Goal: Information Seeking & Learning: Learn about a topic

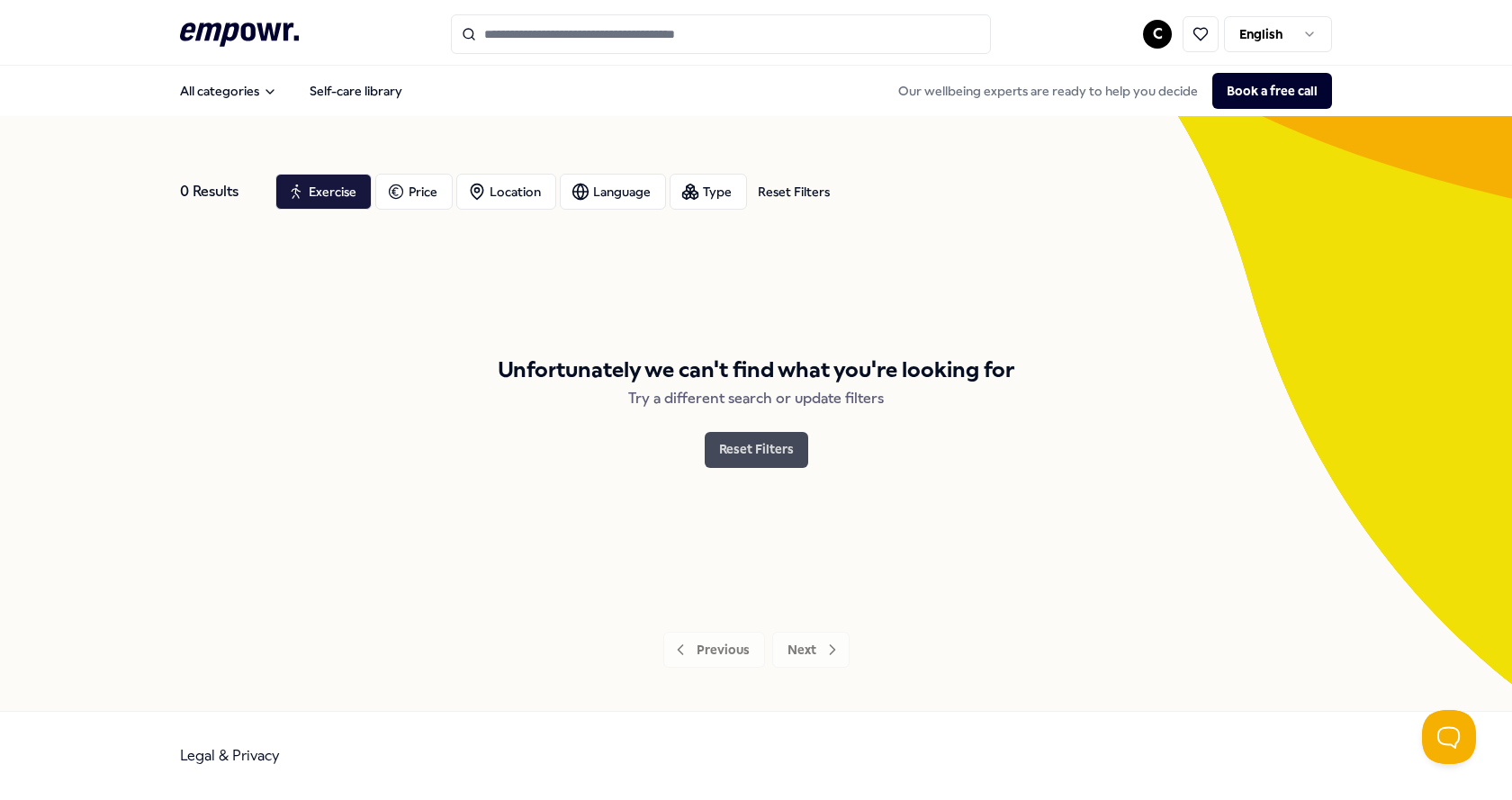
click at [789, 452] on button "Reset Filters" at bounding box center [756, 450] width 104 height 36
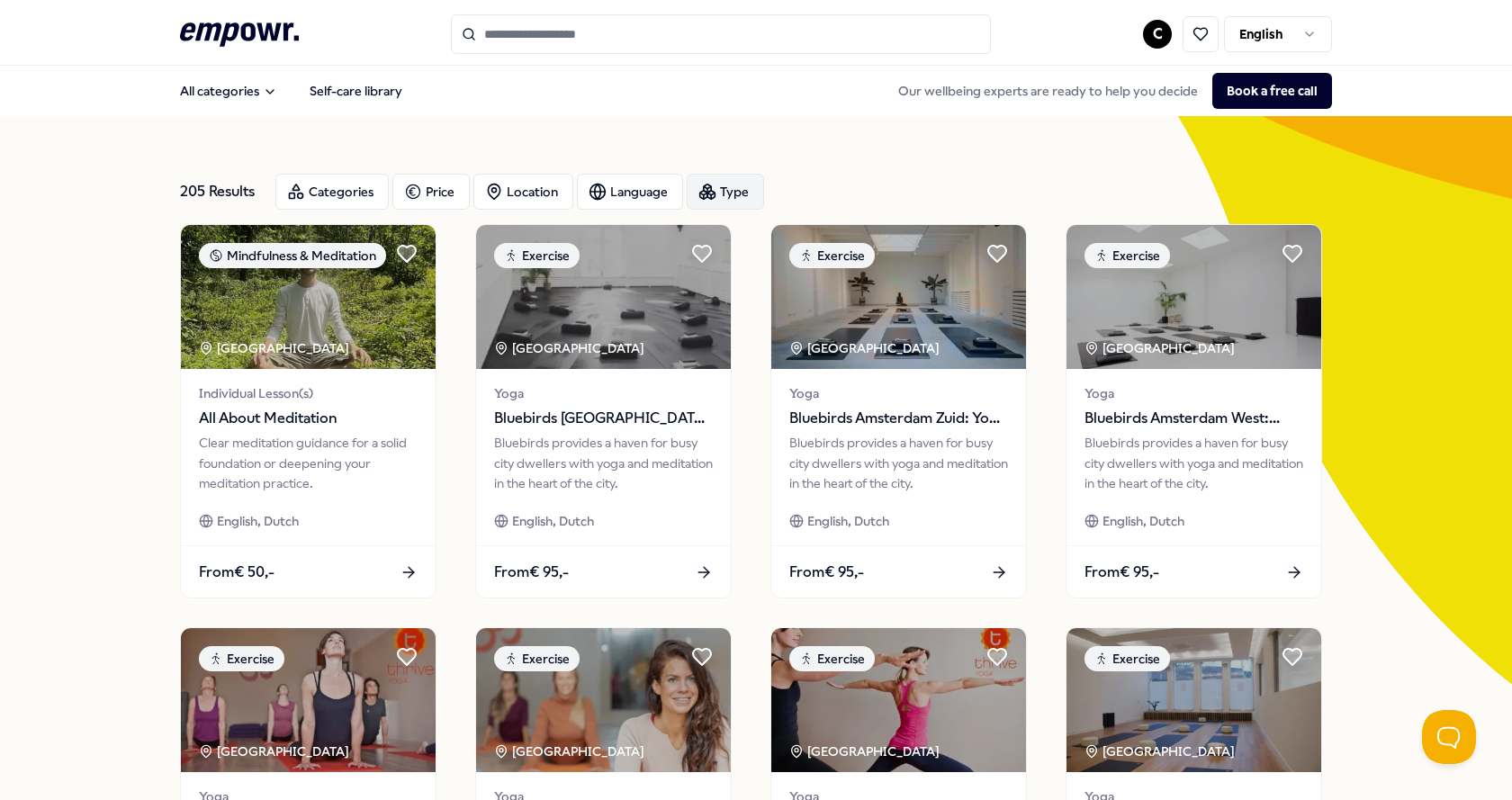
click at [723, 200] on div "Type" at bounding box center [725, 192] width 77 height 36
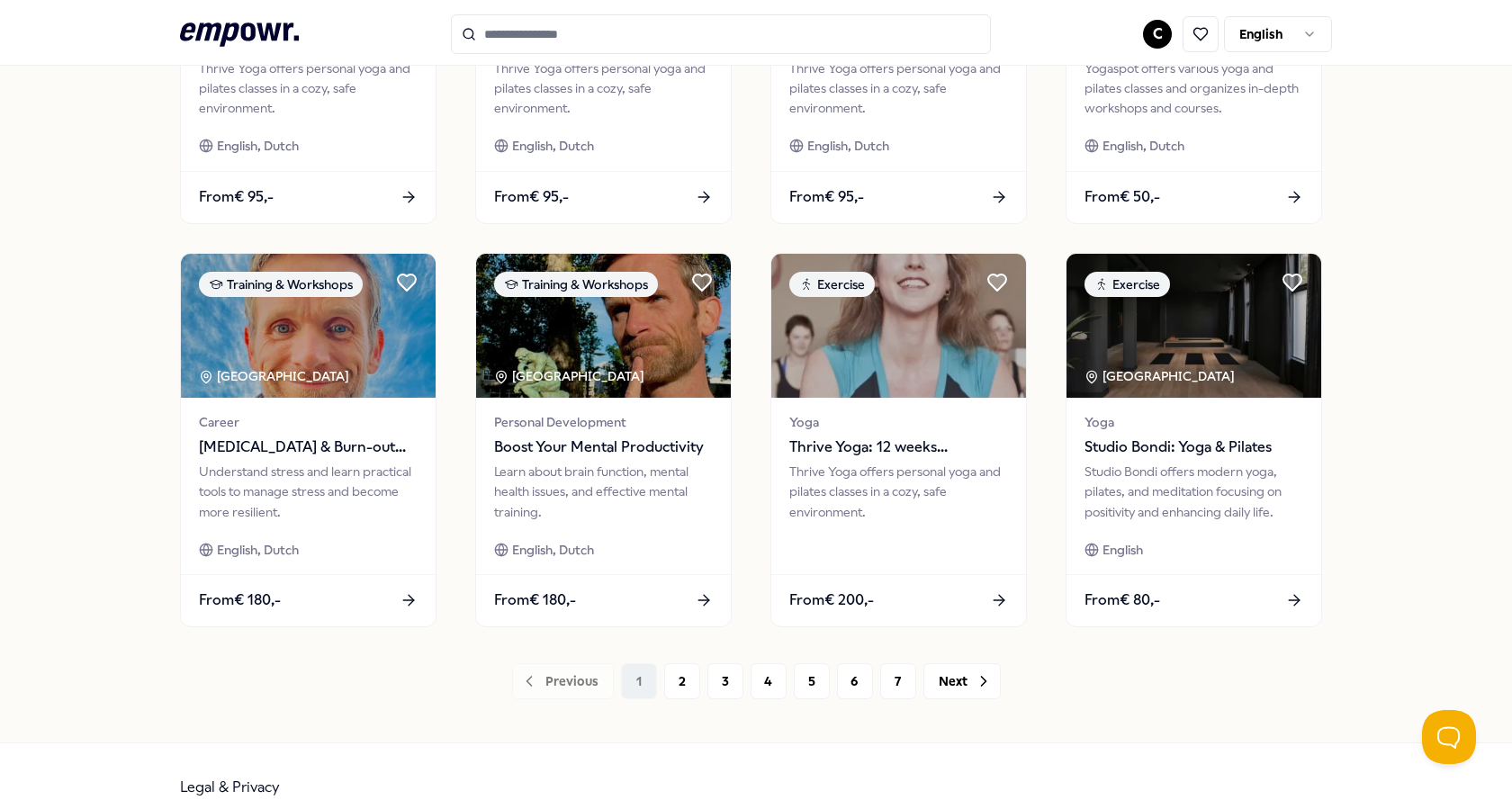
scroll to position [810, 0]
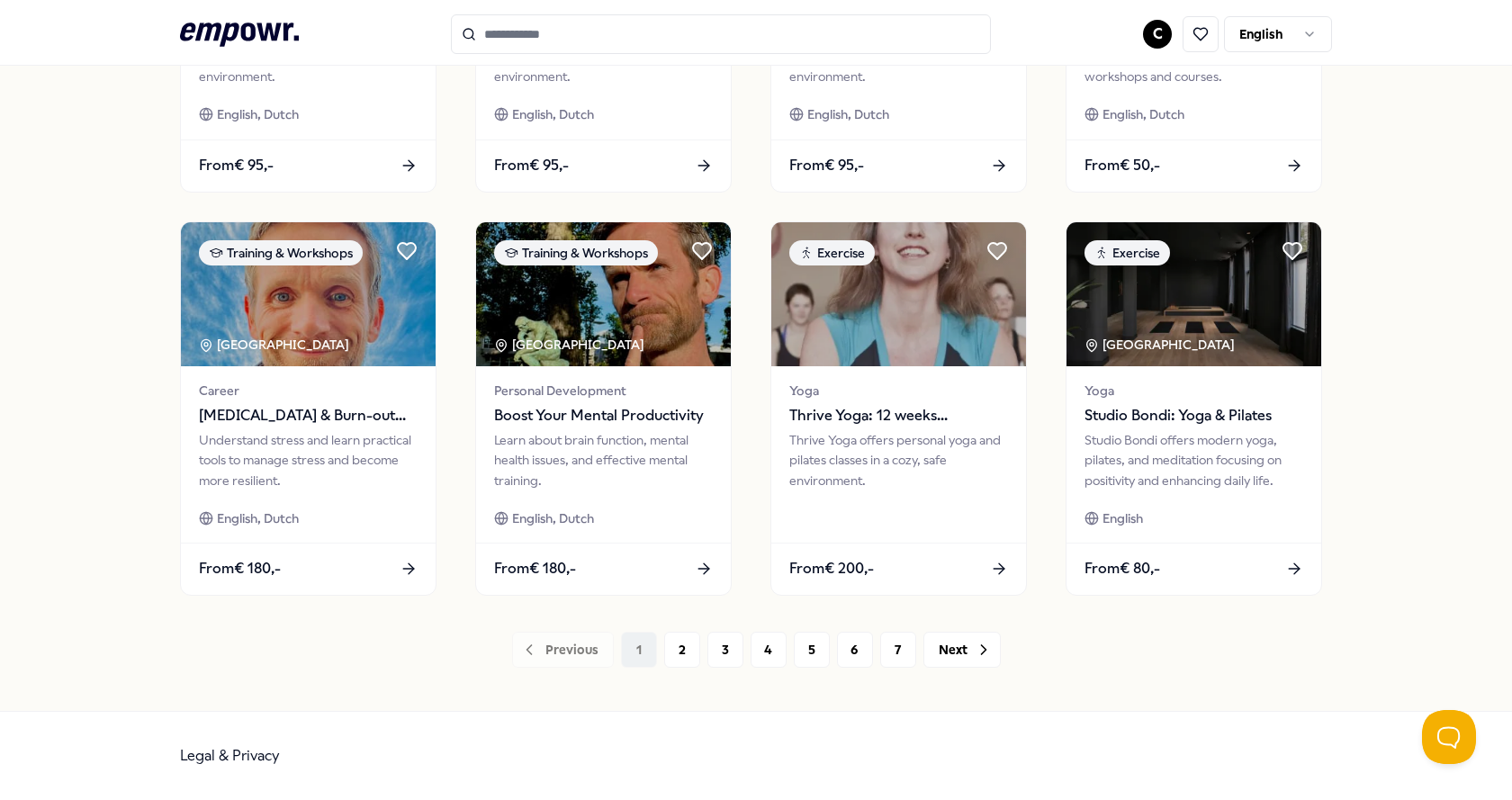
drag, startPoint x: 681, startPoint y: 634, endPoint x: 697, endPoint y: 599, distance: 38.5
click at [697, 599] on div "205 Results Categories Price Location Language Type Mindfulness & Meditation Am…" at bounding box center [756, 8] width 1152 height 1318
drag, startPoint x: 675, startPoint y: 704, endPoint x: 663, endPoint y: 757, distance: 54.3
click at [685, 660] on button "2" at bounding box center [681, 650] width 36 height 36
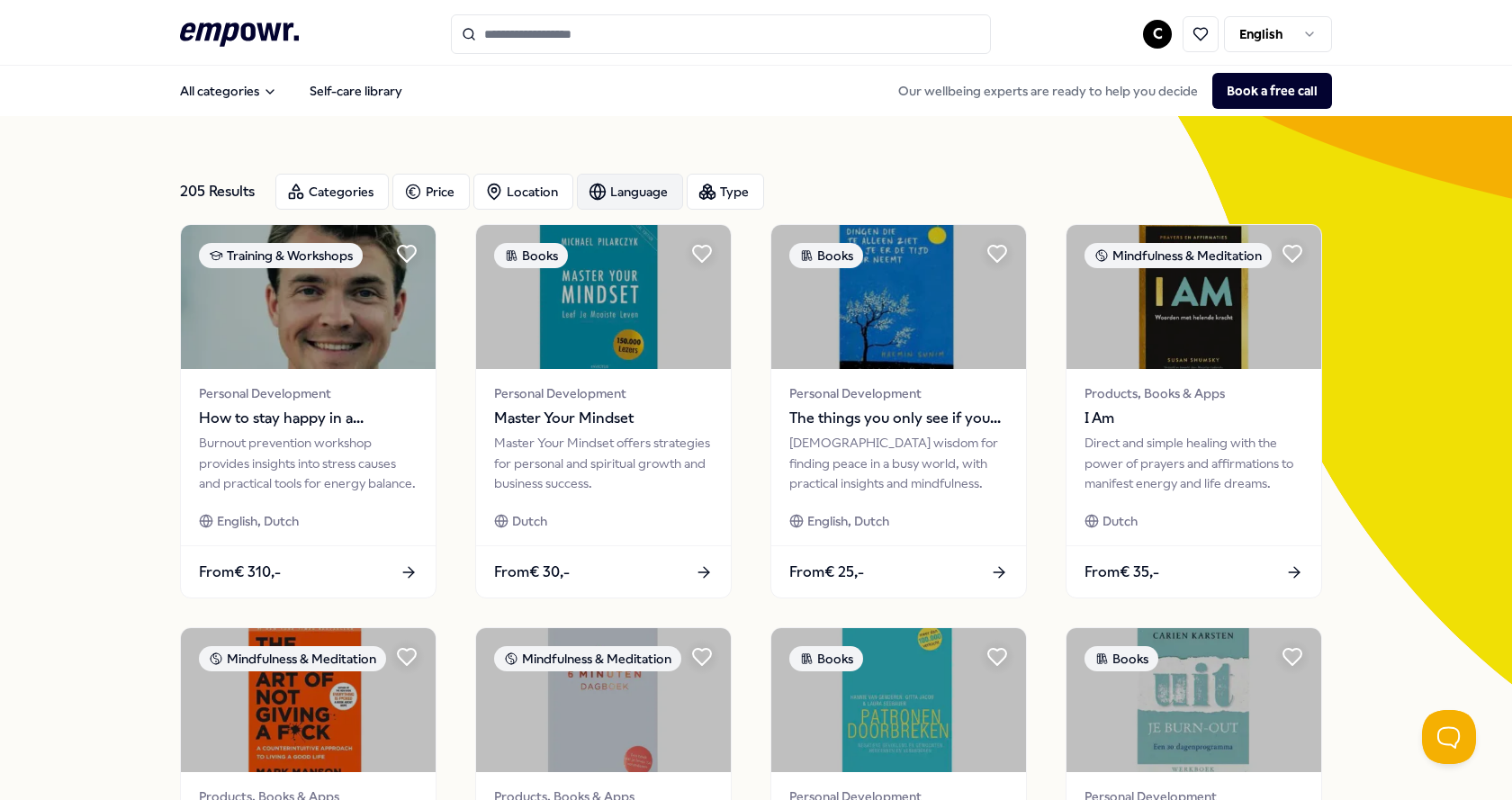
click at [663, 185] on div "Language" at bounding box center [629, 192] width 106 height 36
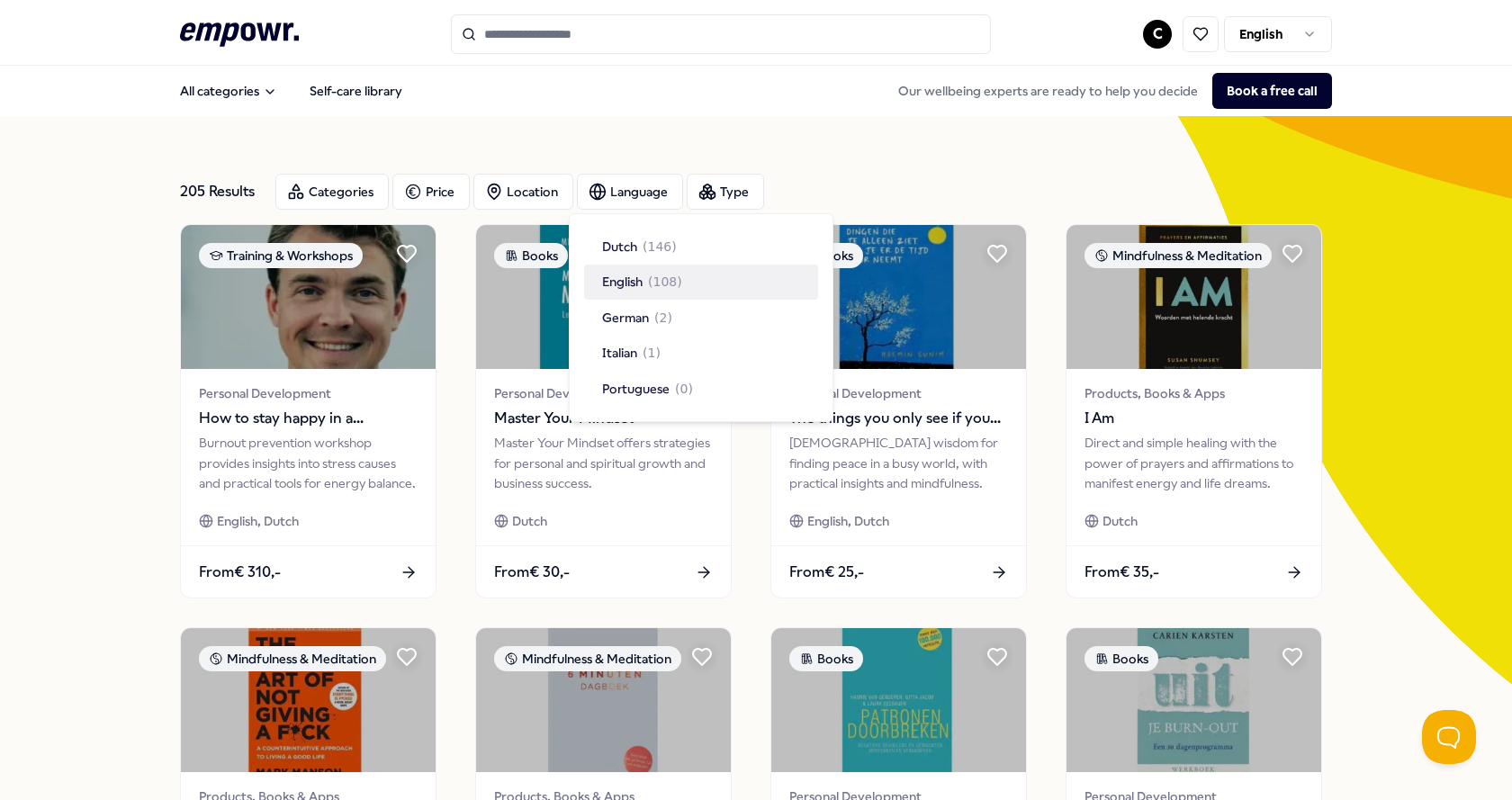
click at [673, 286] on span "( 108 )" at bounding box center [665, 282] width 35 height 20
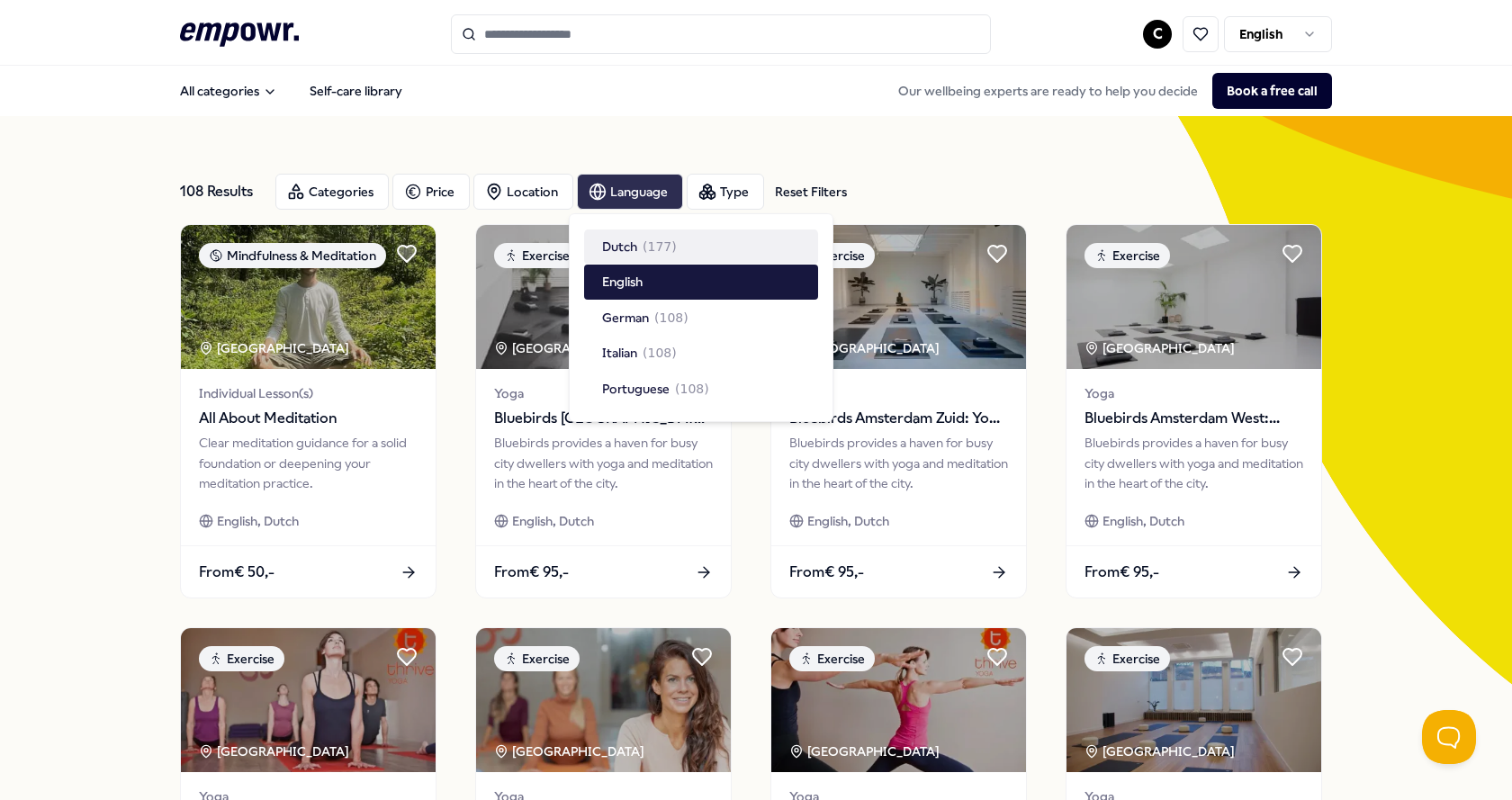
click at [657, 202] on div "Language" at bounding box center [629, 192] width 106 height 36
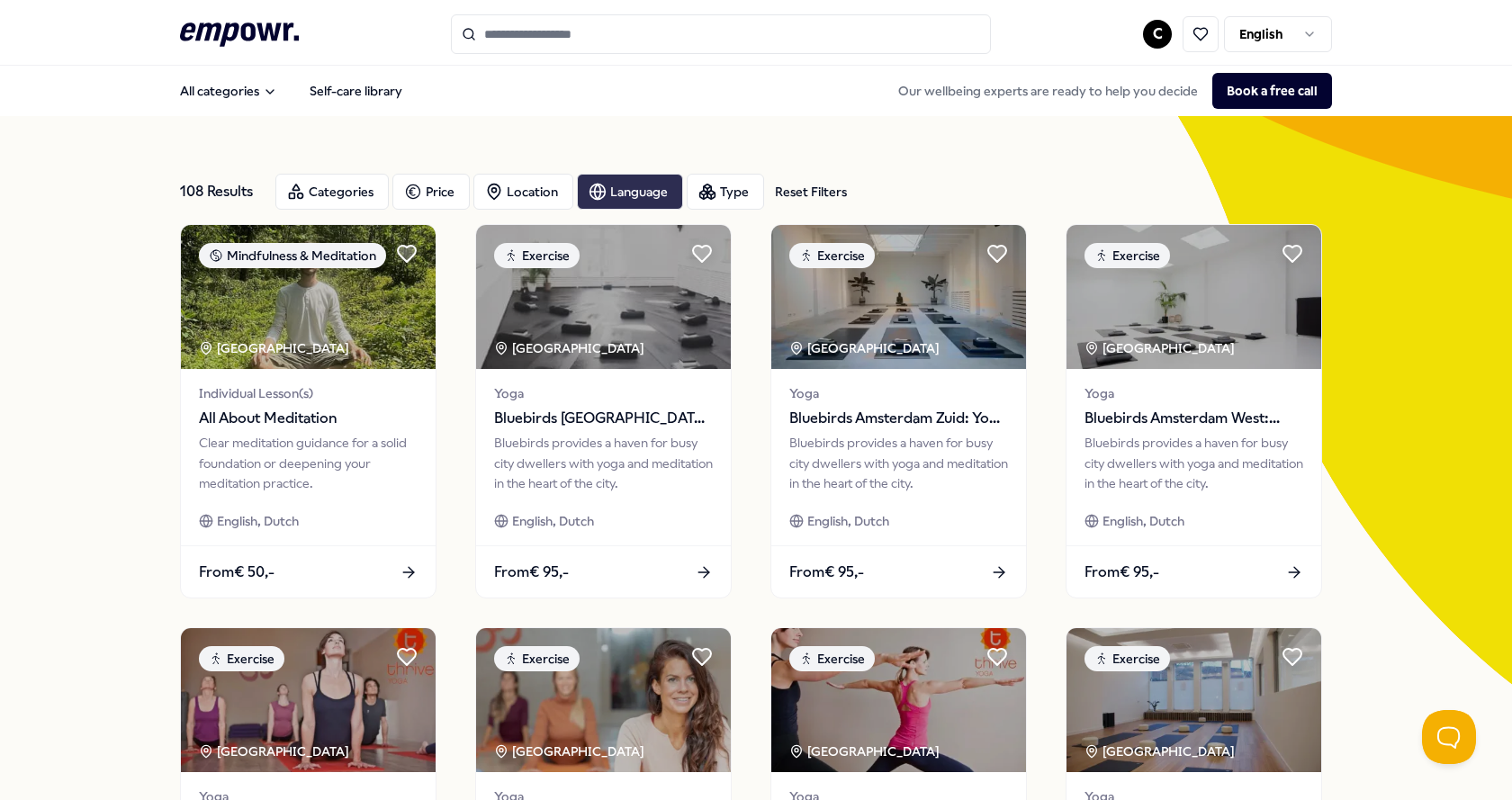
click at [657, 203] on div "Language" at bounding box center [629, 192] width 106 height 36
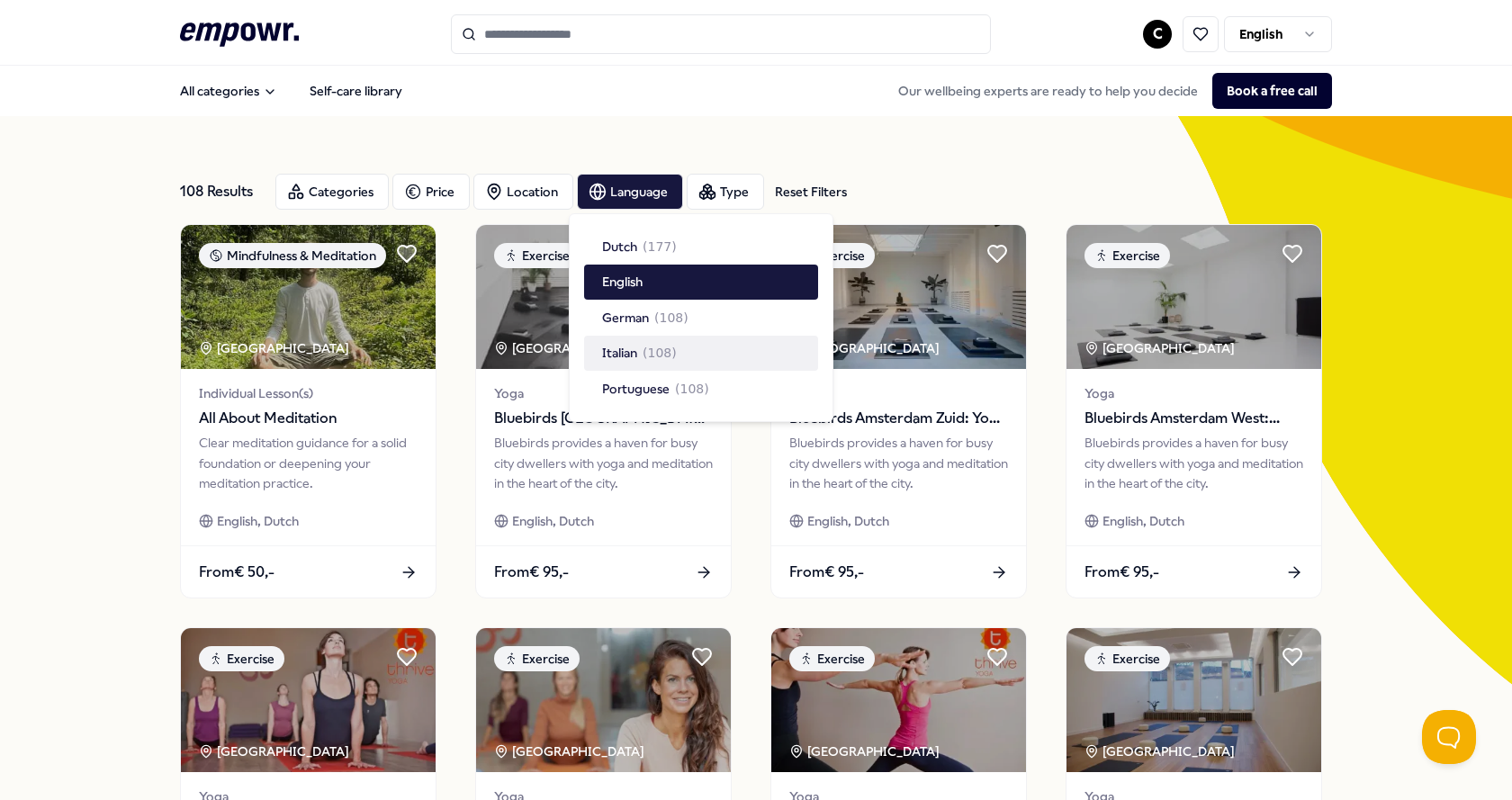
click at [625, 352] on span "Italian" at bounding box center [619, 353] width 35 height 20
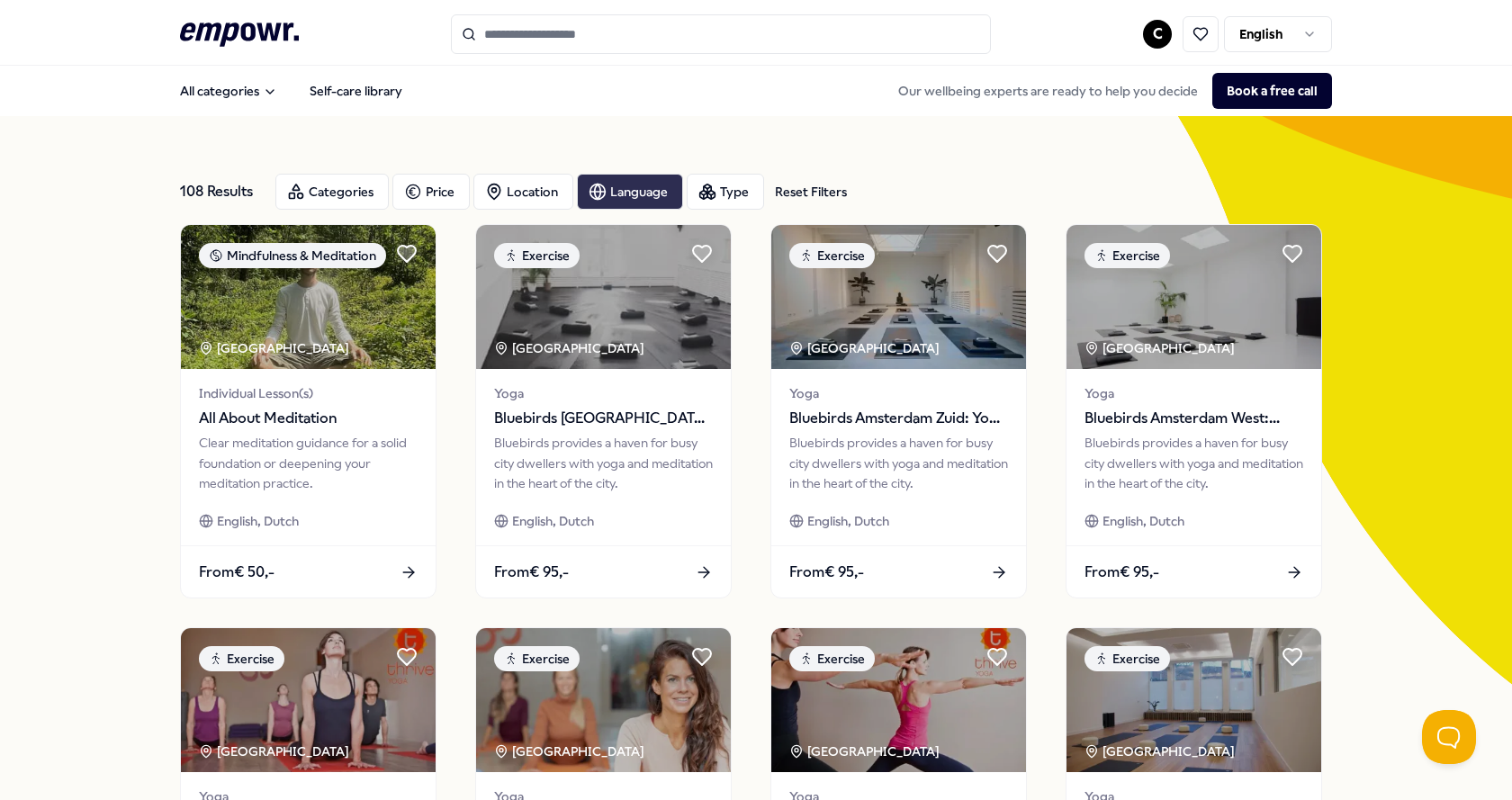
click at [611, 176] on div "Language" at bounding box center [629, 192] width 106 height 36
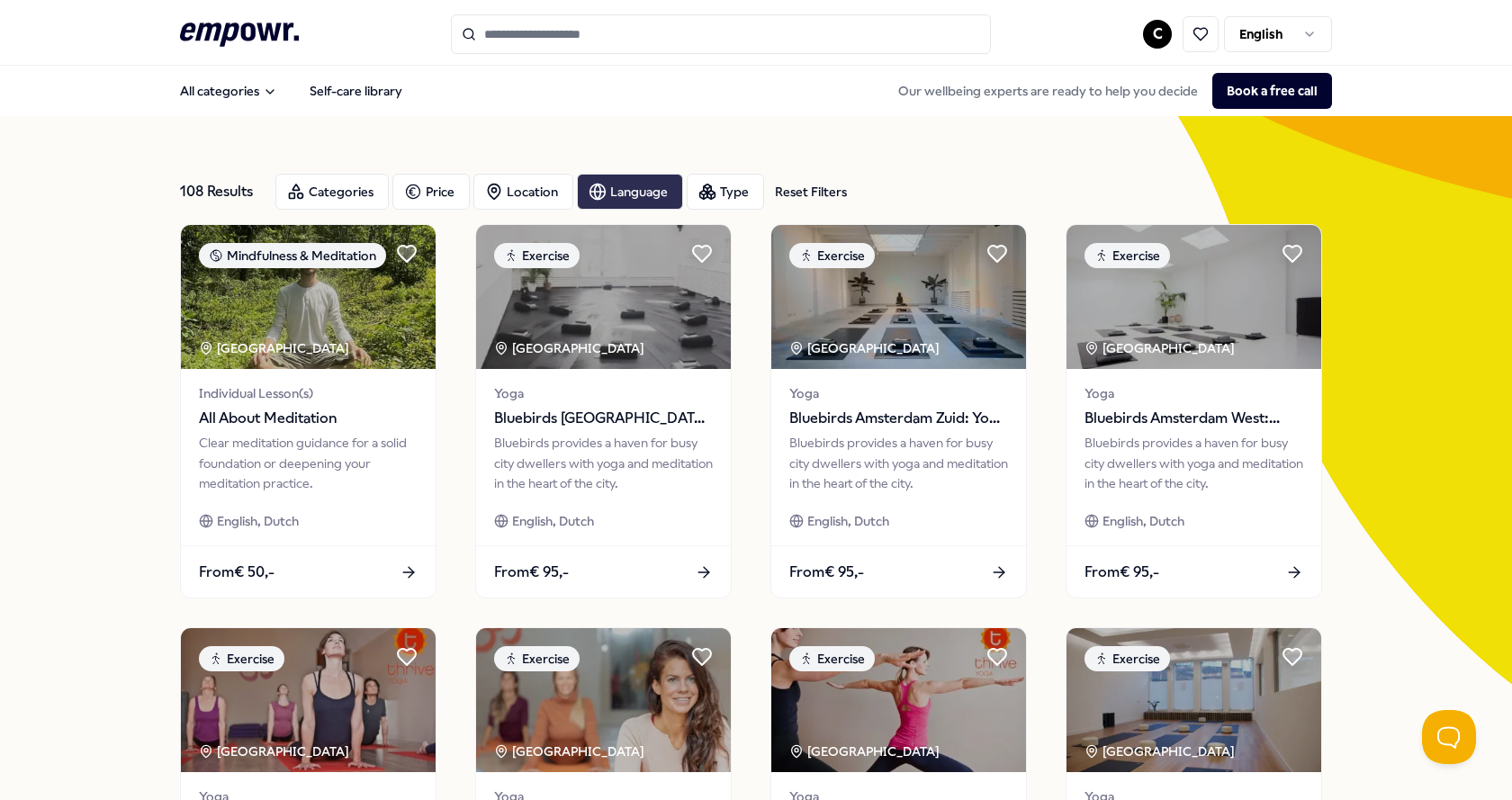
click at [637, 186] on div "Language" at bounding box center [629, 192] width 106 height 36
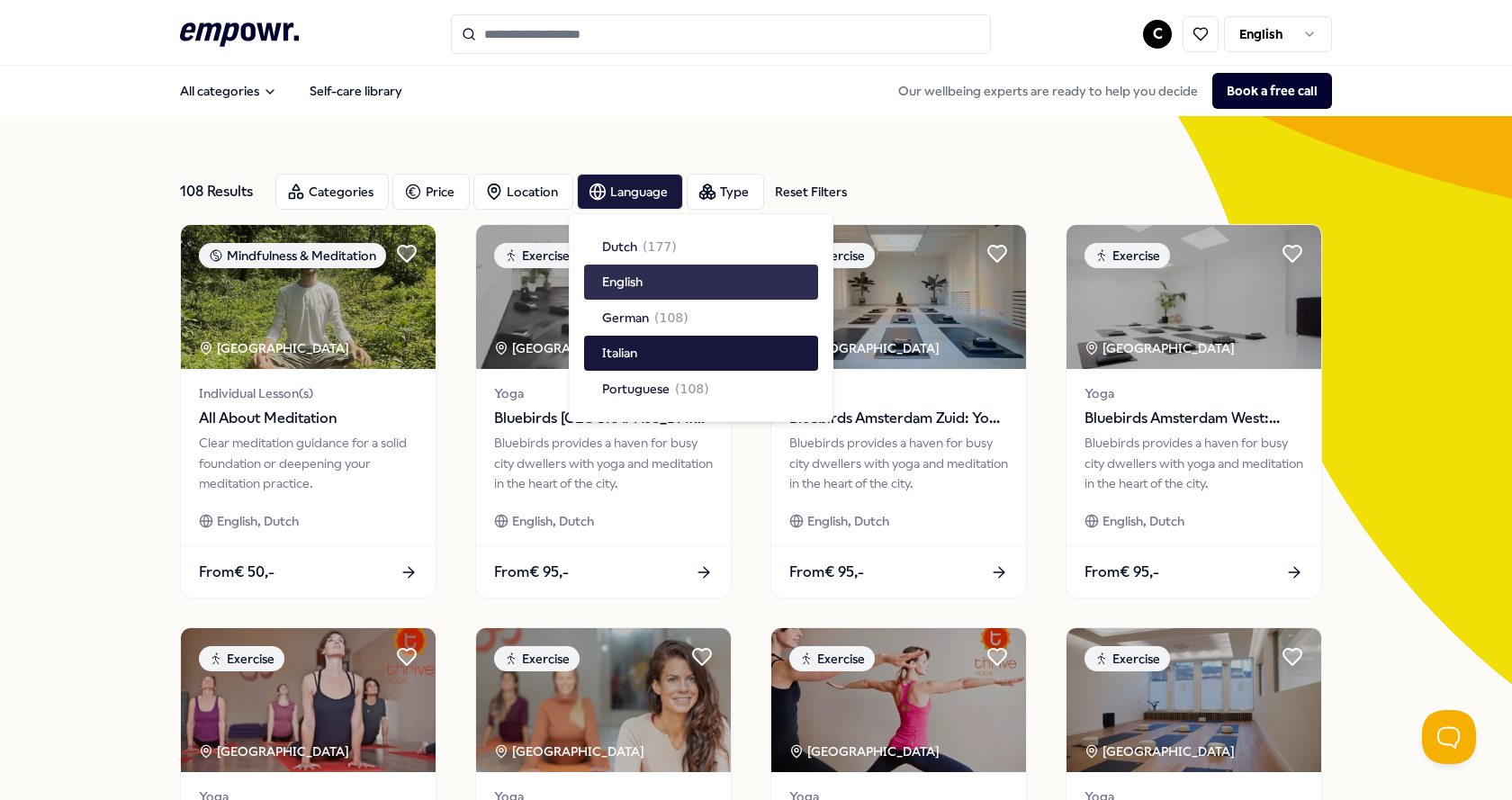
click at [605, 268] on div "English" at bounding box center [701, 282] width 234 height 35
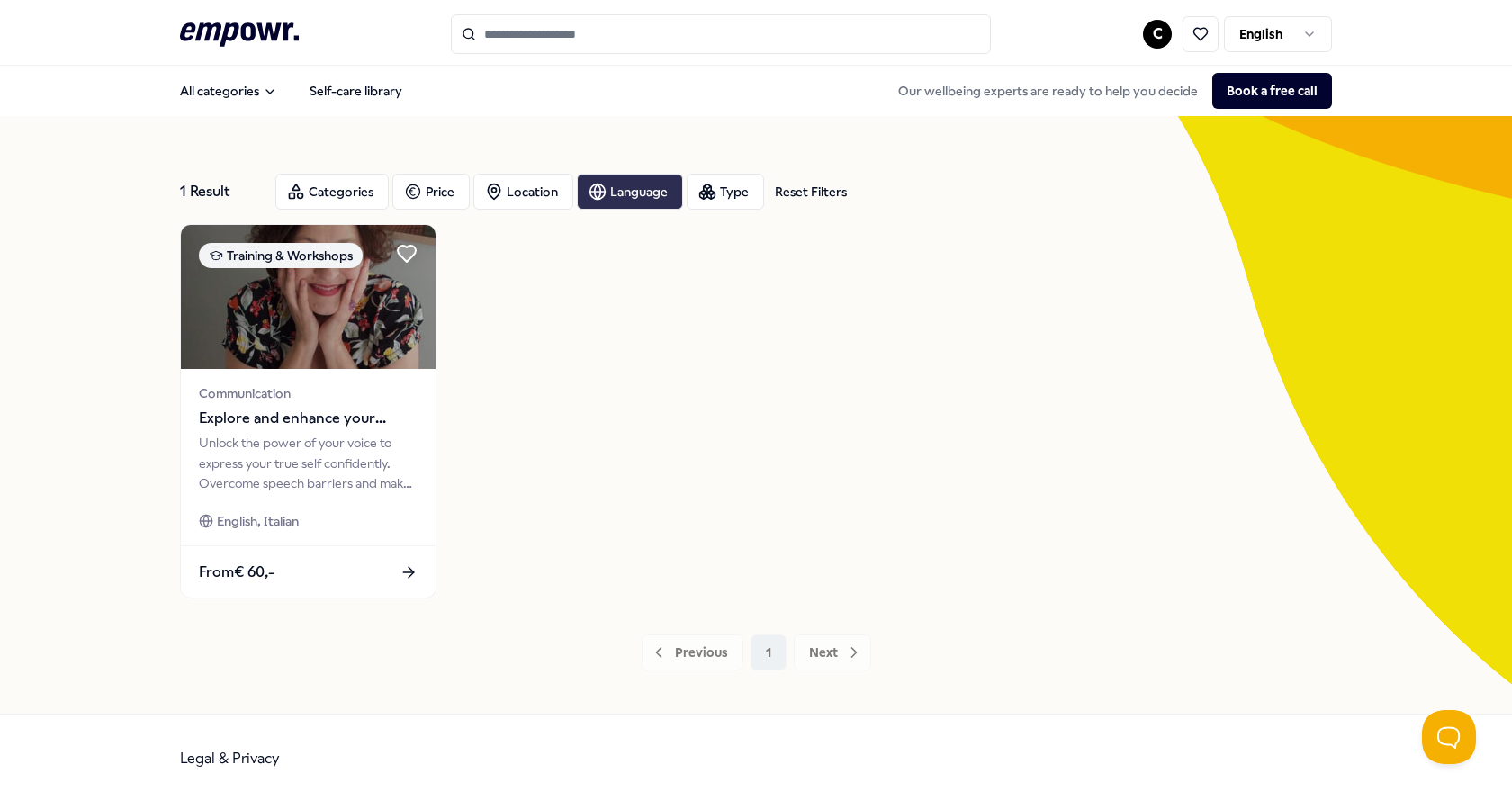
click at [611, 183] on div "Language" at bounding box center [629, 192] width 106 height 36
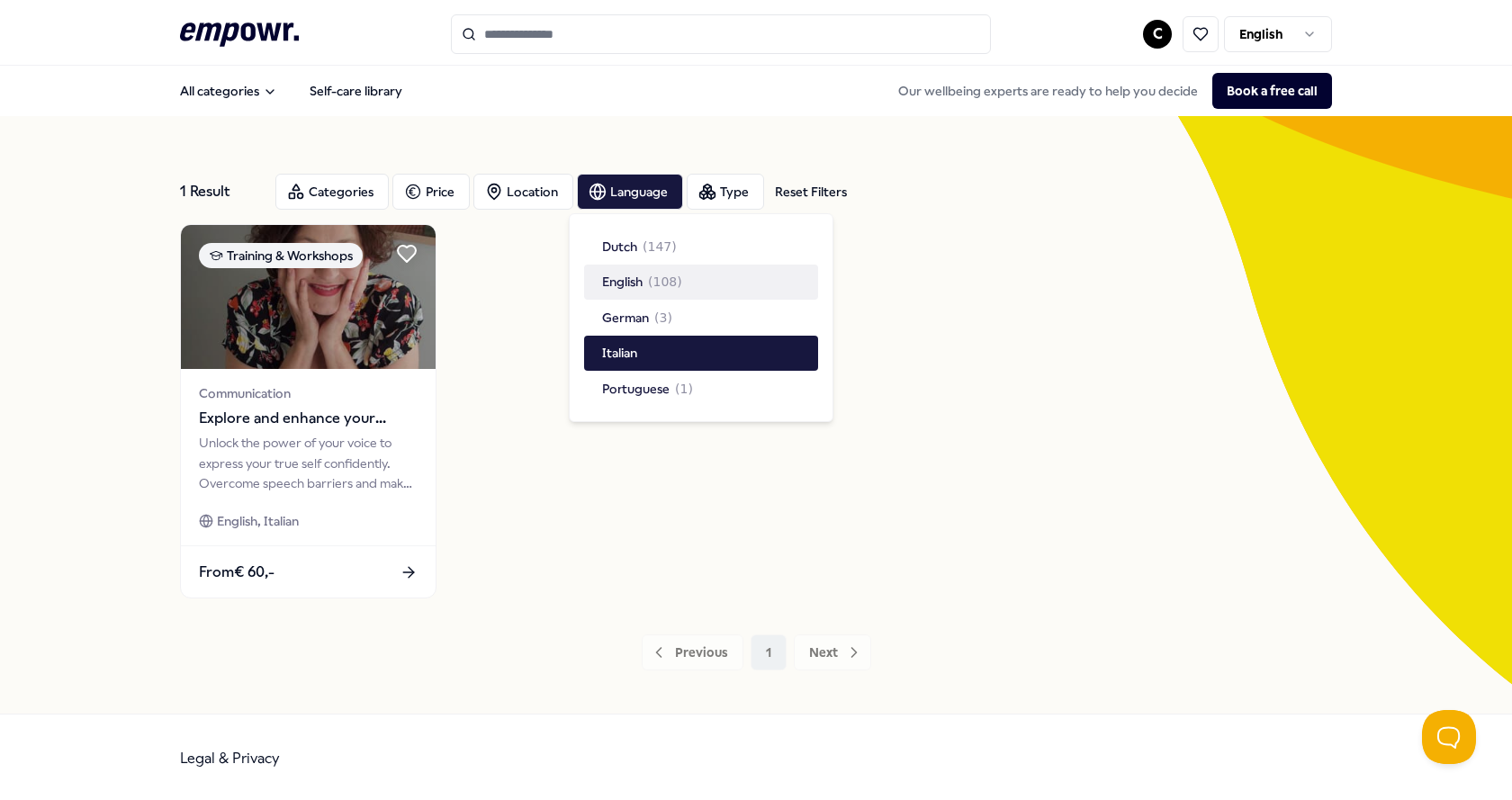
click at [616, 273] on span "English" at bounding box center [622, 282] width 41 height 20
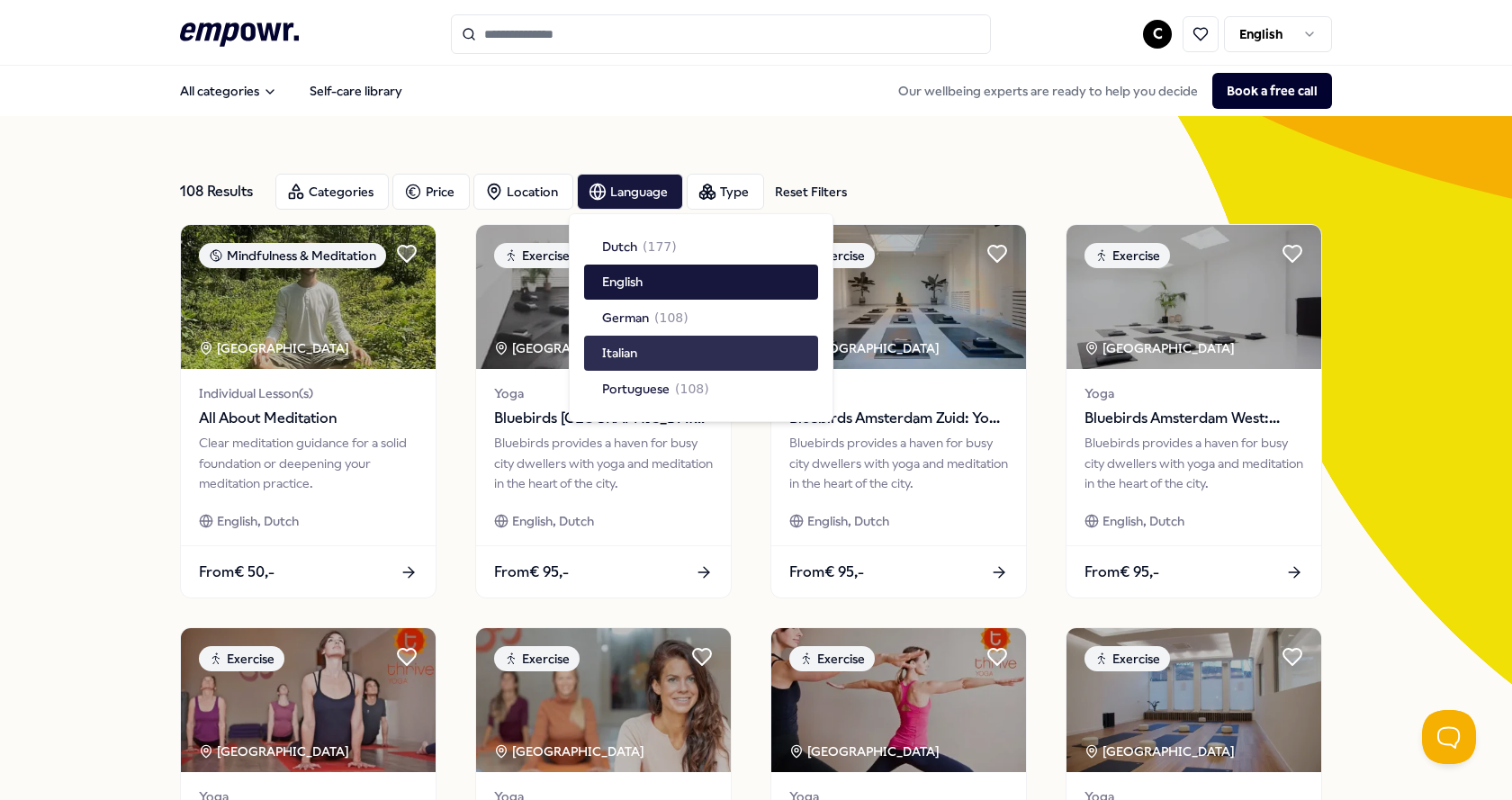
click at [650, 347] on div "Italian" at bounding box center [701, 352] width 234 height 35
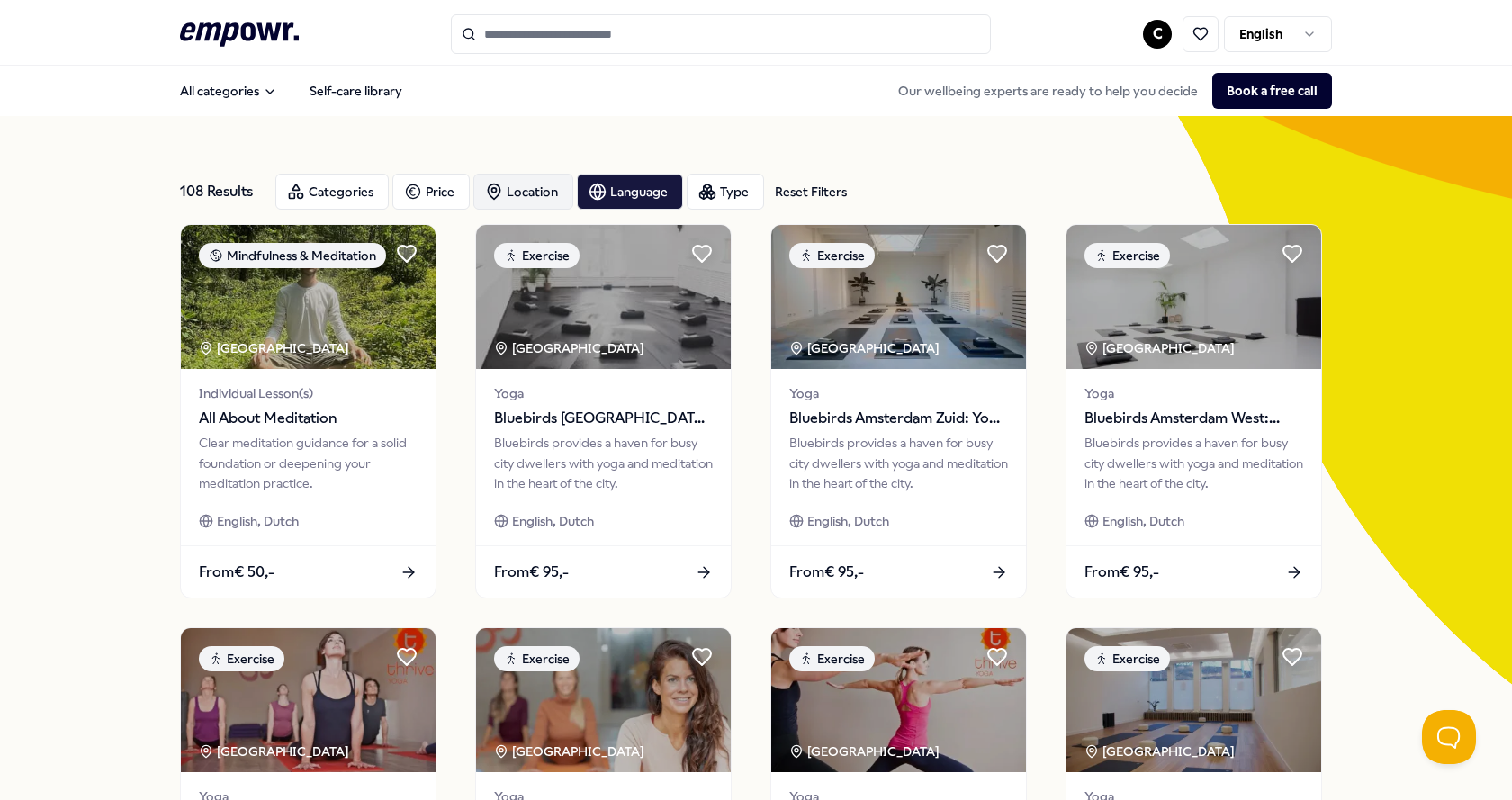
click at [538, 186] on div "Location" at bounding box center [523, 192] width 100 height 36
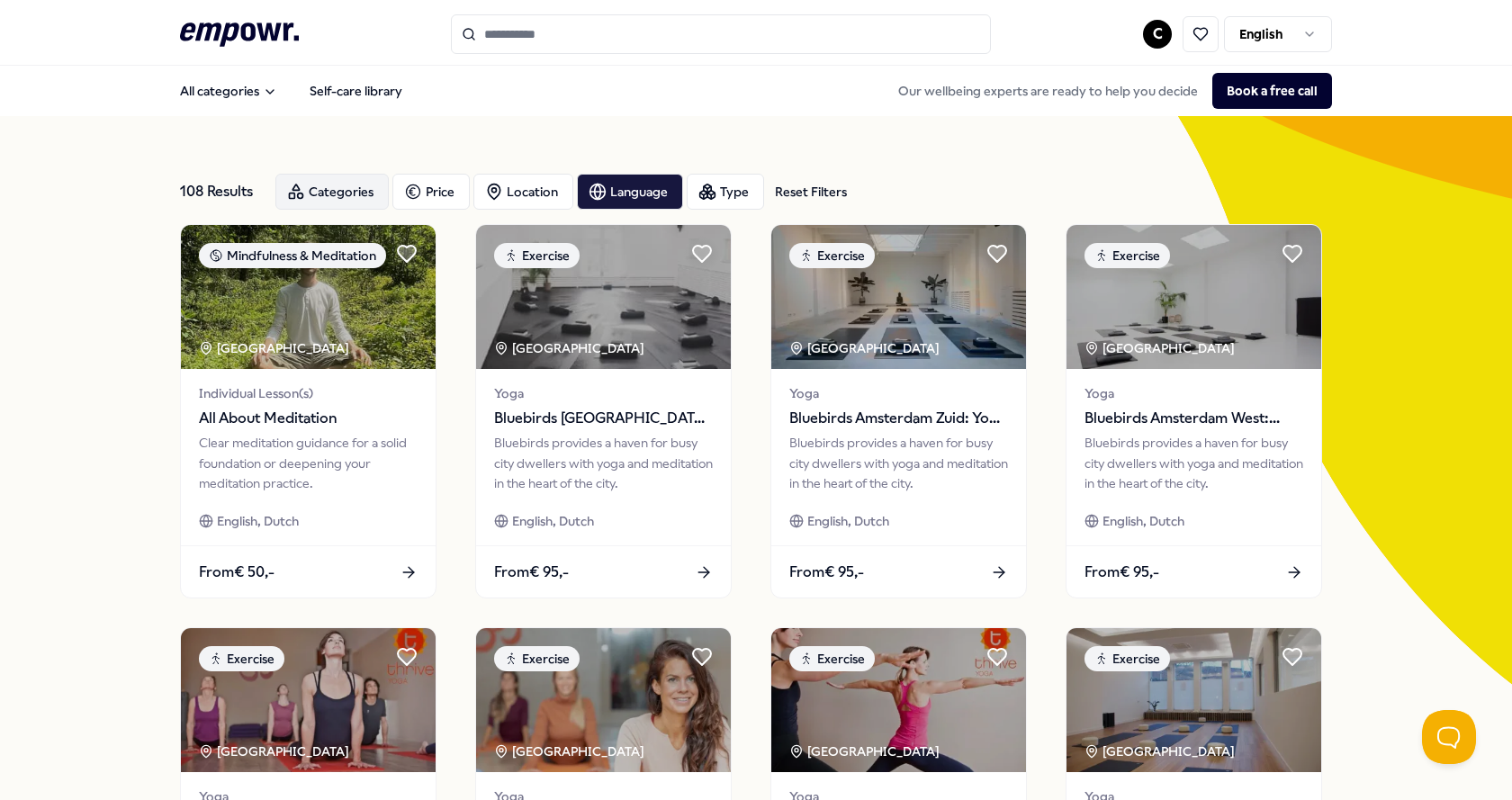
click at [338, 181] on div "Categories" at bounding box center [331, 192] width 114 height 36
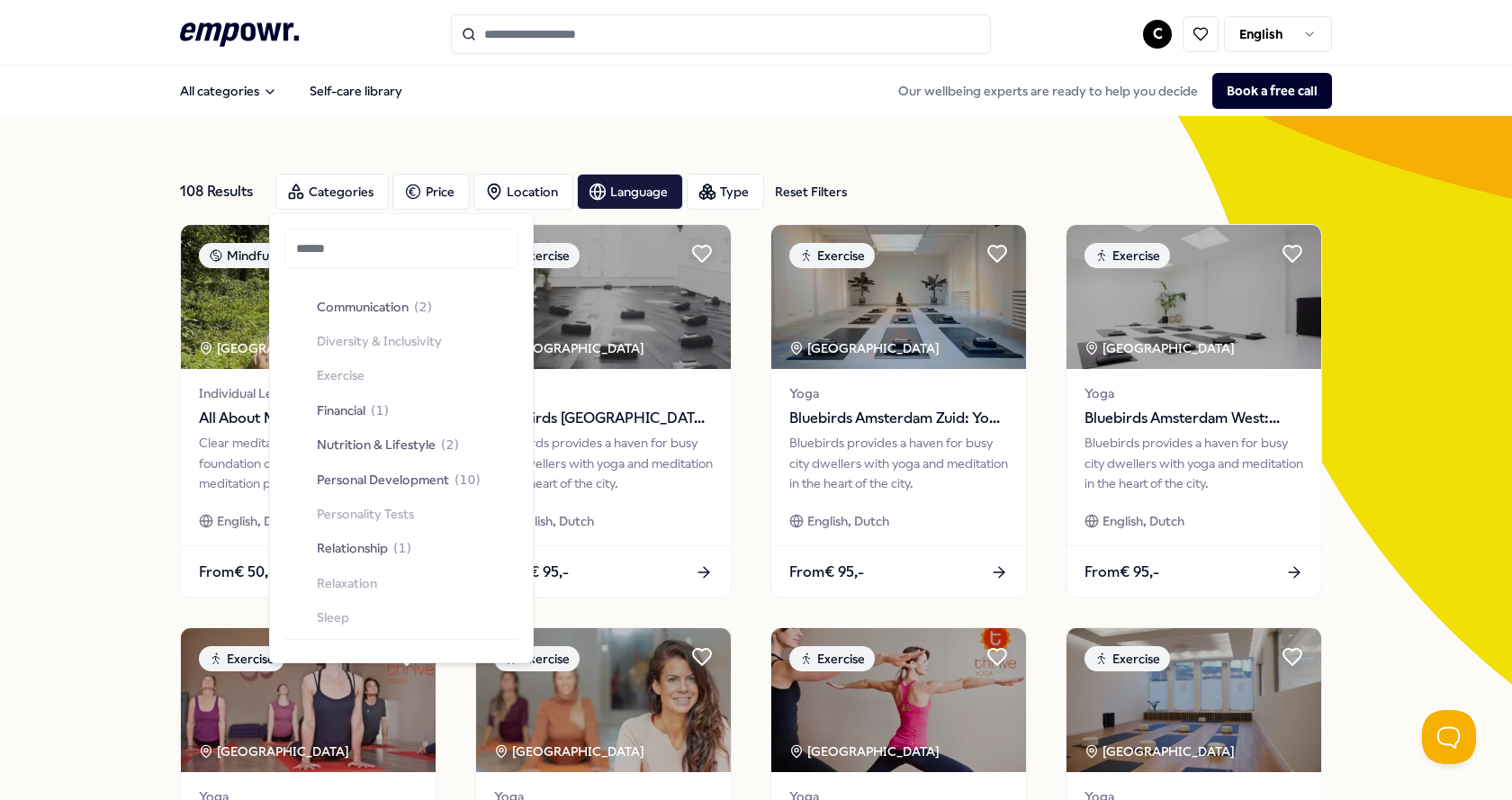
scroll to position [720, 0]
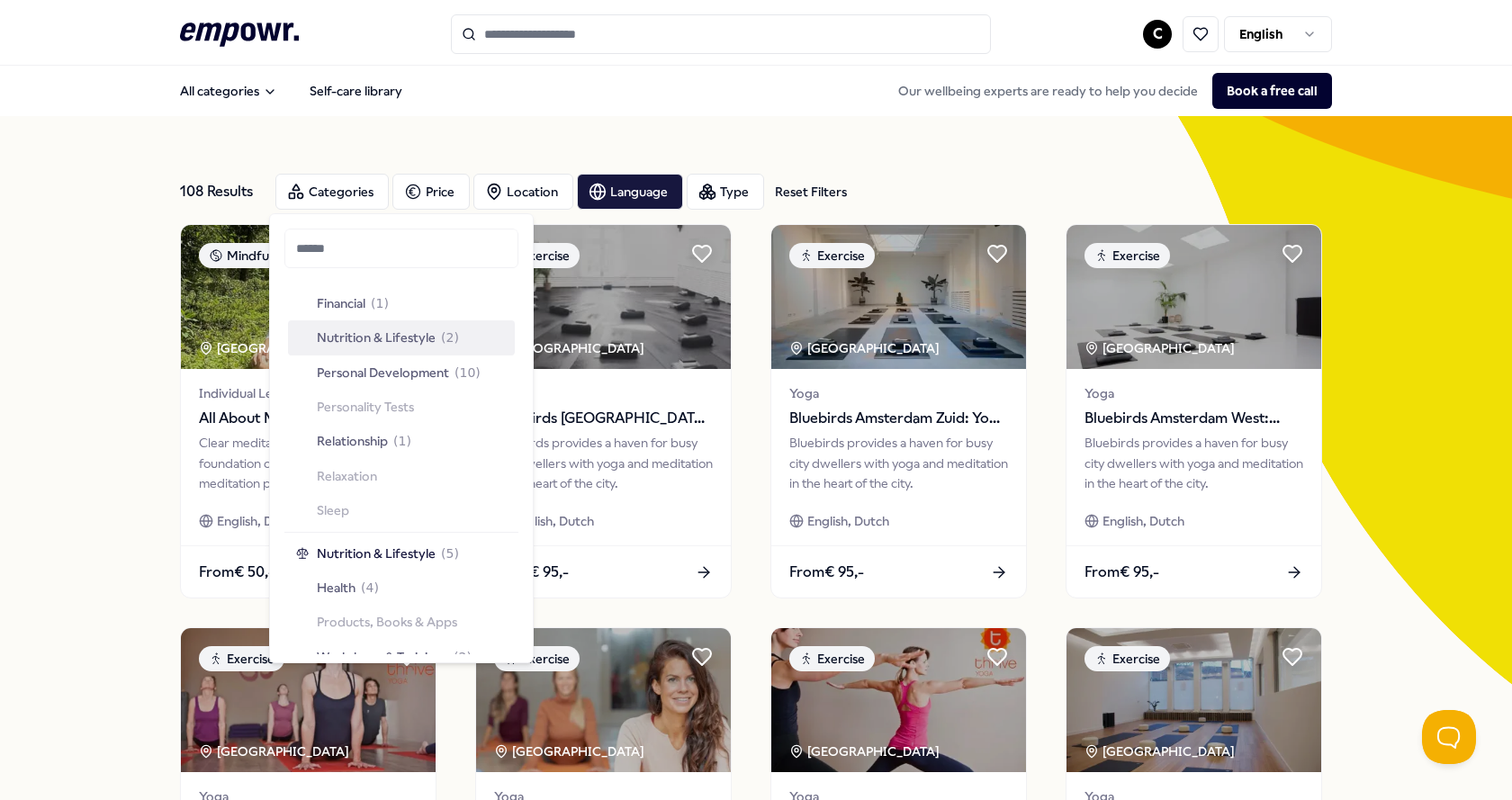
drag, startPoint x: 882, startPoint y: 56, endPoint x: 864, endPoint y: 55, distance: 18.0
click at [876, 57] on header ".empowr-logo_svg__cls-1{fill:#03032f} C English" at bounding box center [756, 33] width 1512 height 65
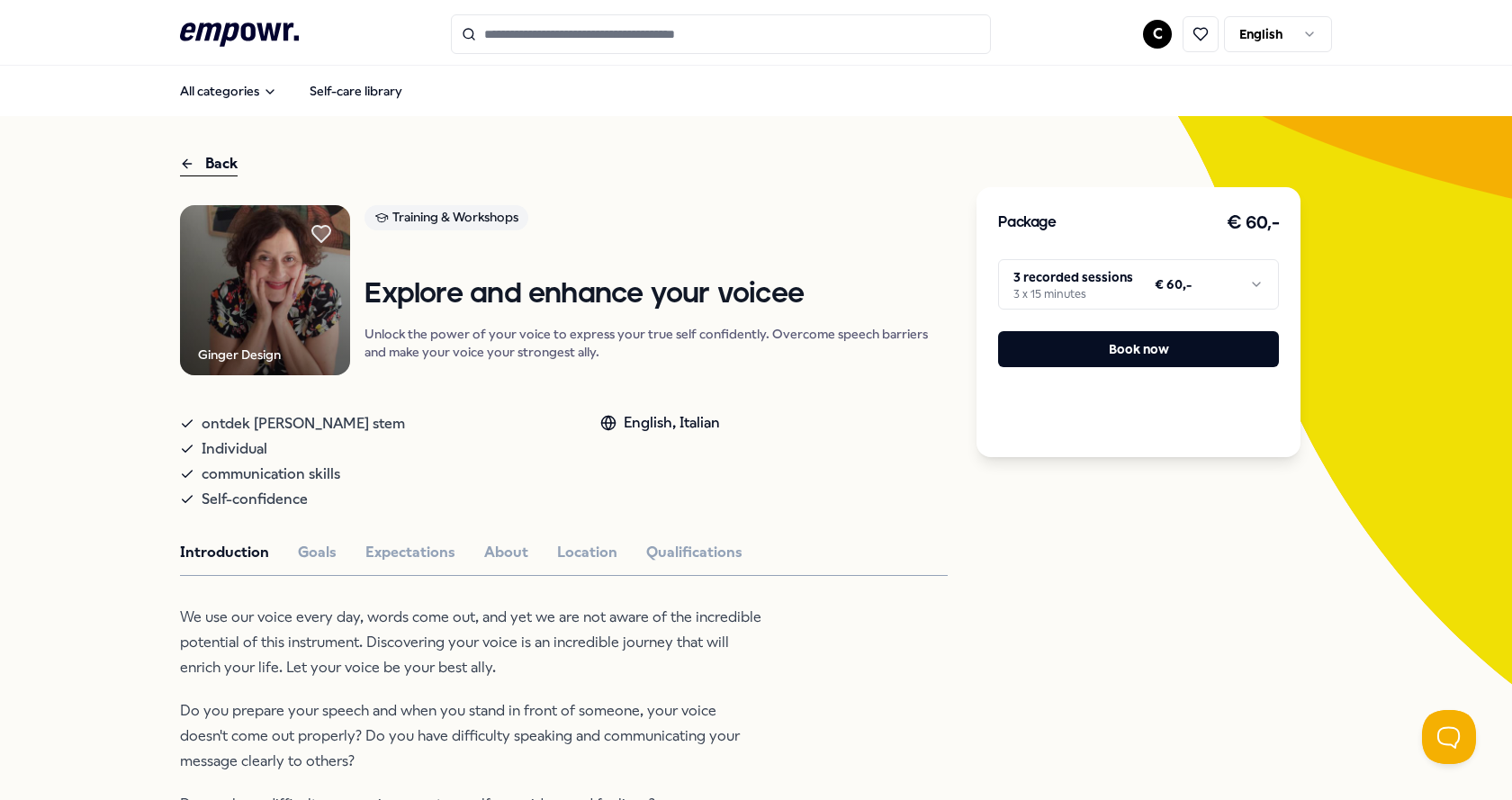
click at [848, 485] on div "ontdek [PERSON_NAME] stem Individual communication skills Self-confidence Engli…" at bounding box center [564, 458] width 767 height 108
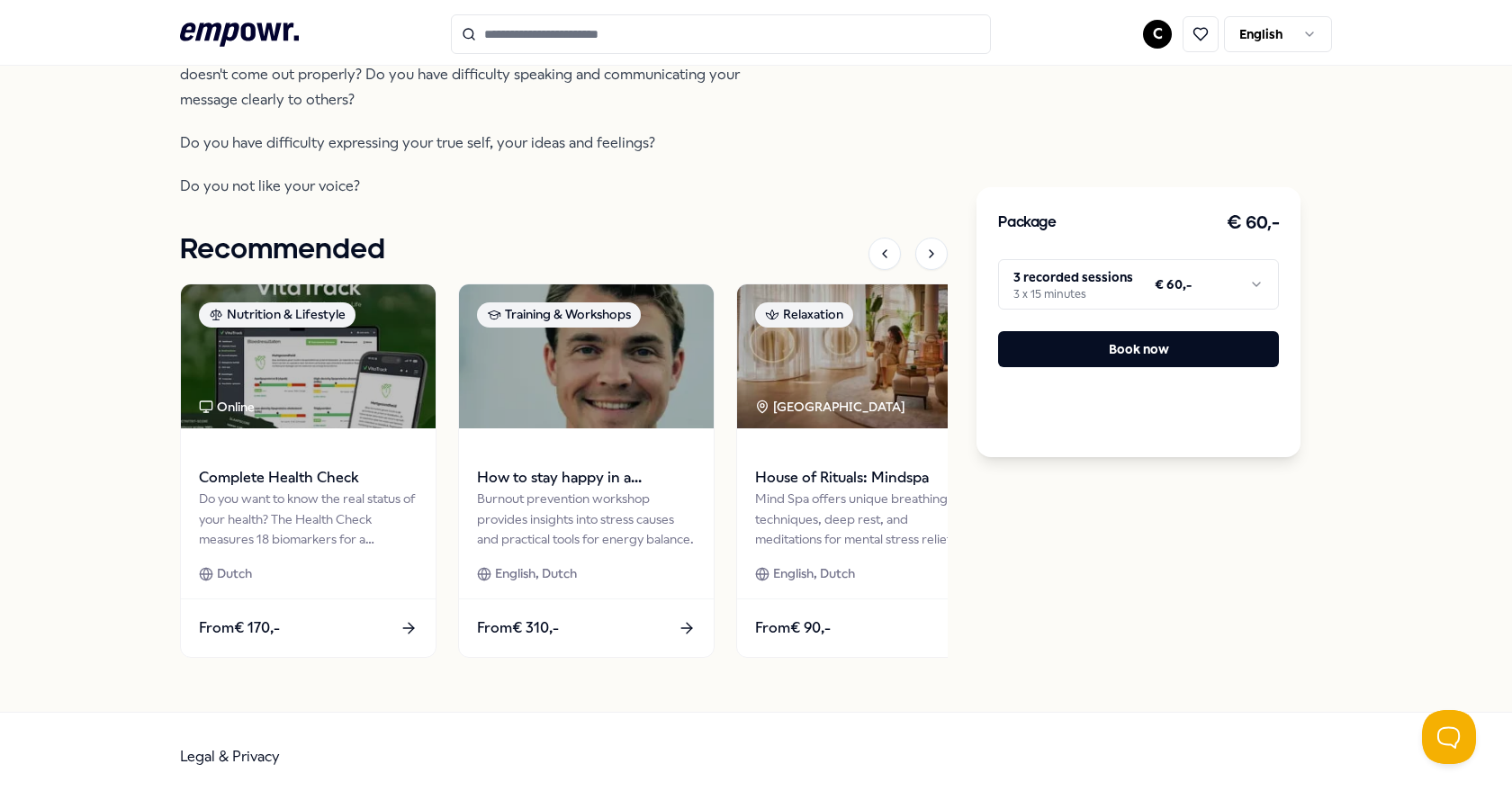
scroll to position [215, 0]
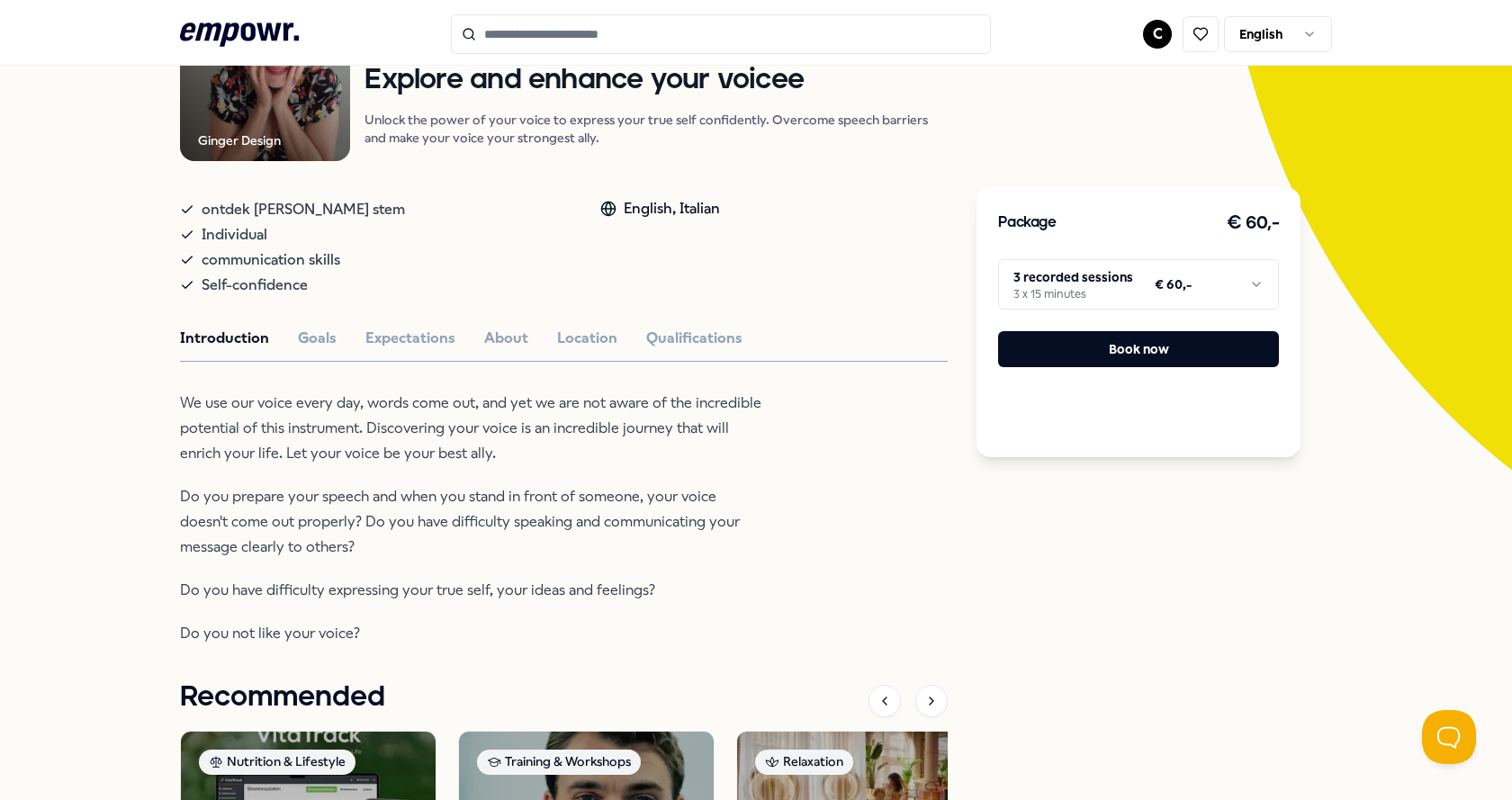
click at [332, 340] on div "Introduction Goals Expectations About Location Qualifications" at bounding box center [564, 338] width 767 height 24
click at [310, 342] on button "Goals" at bounding box center [316, 338] width 39 height 24
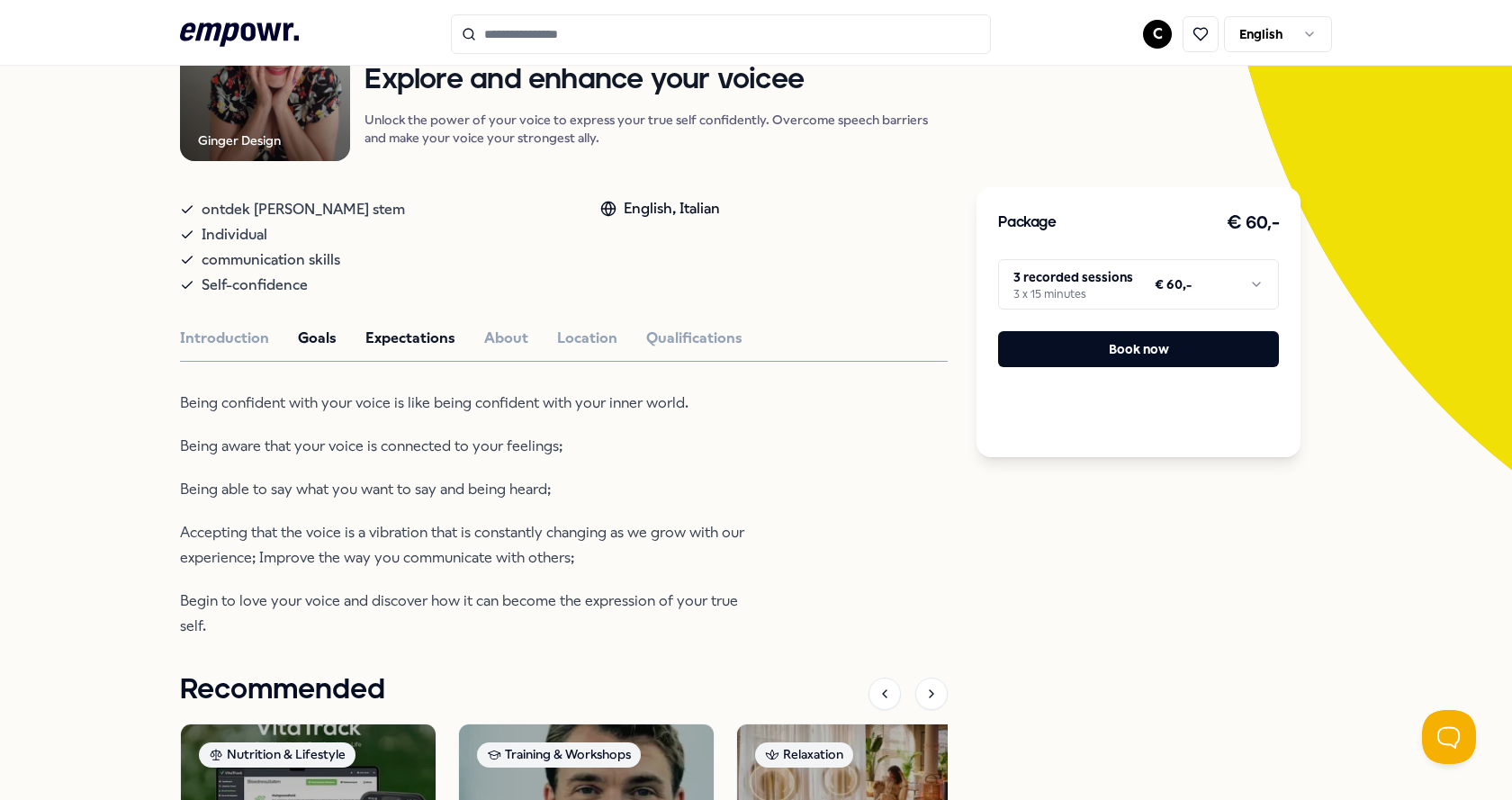
click at [412, 340] on button "Expectations" at bounding box center [409, 338] width 90 height 24
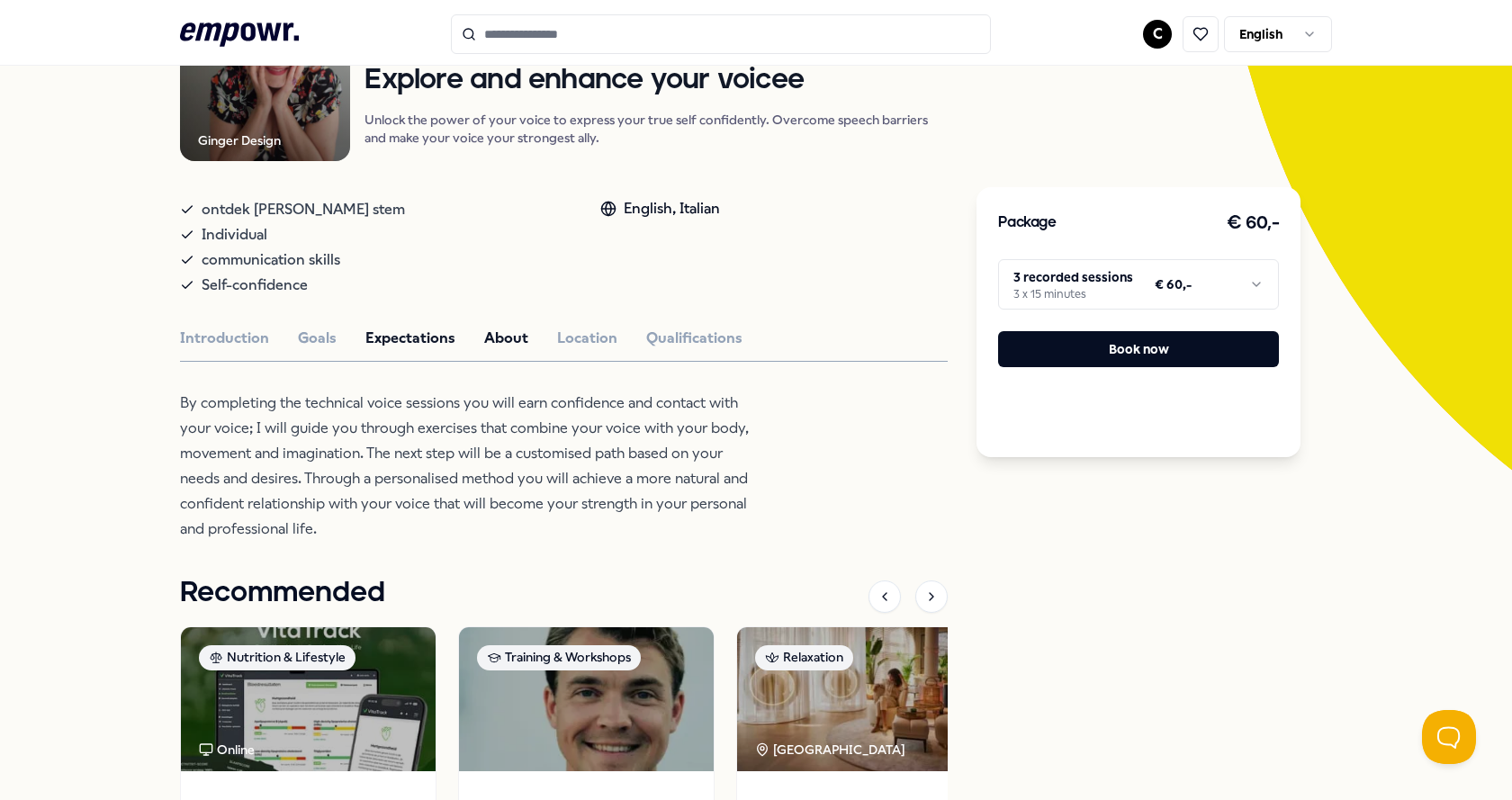
click at [512, 344] on button "About" at bounding box center [506, 338] width 44 height 24
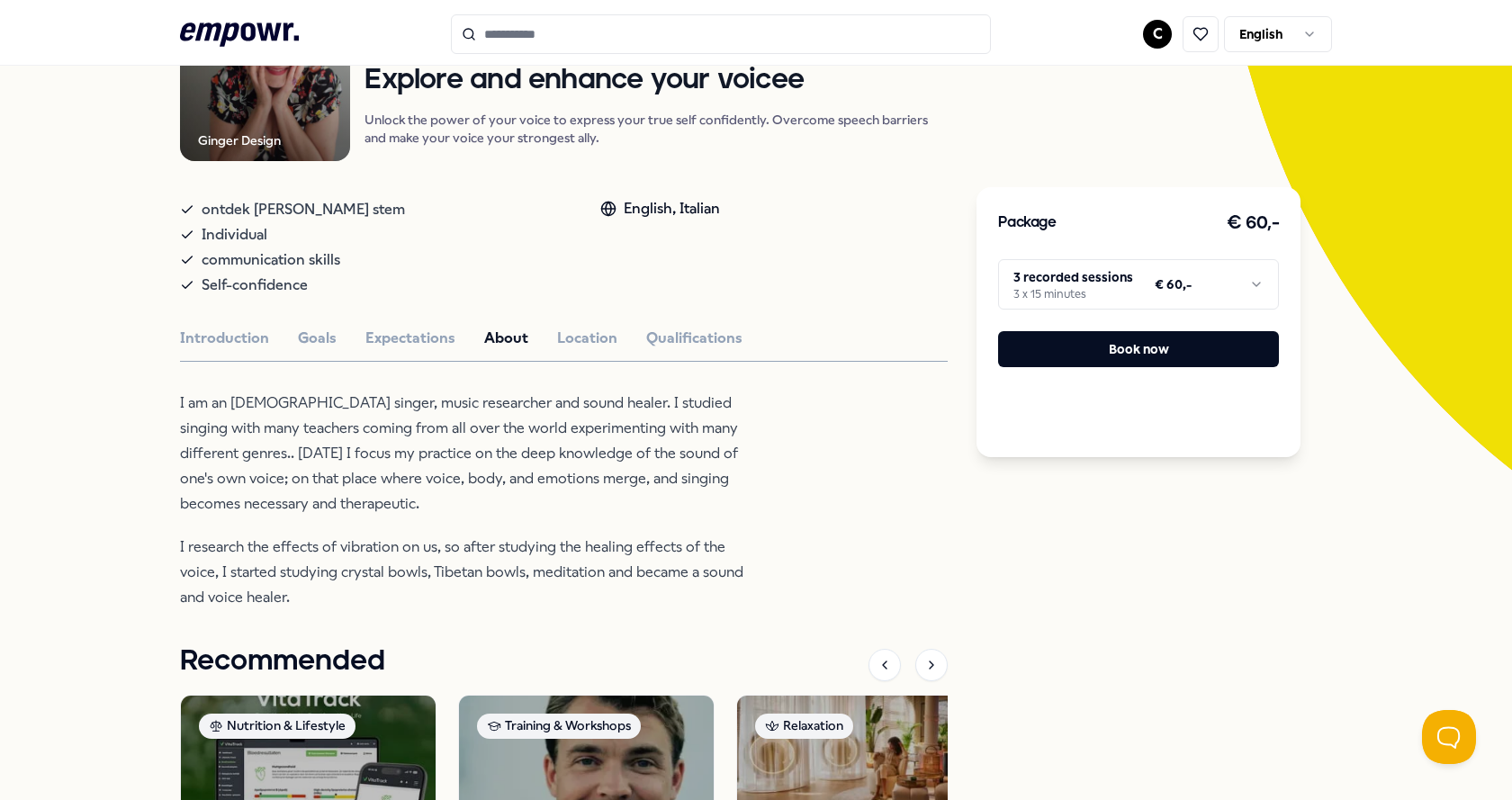
click at [544, 342] on div "Introduction Goals Expectations About Location Qualifications" at bounding box center [564, 338] width 767 height 24
click at [566, 336] on button "Location" at bounding box center [586, 338] width 60 height 24
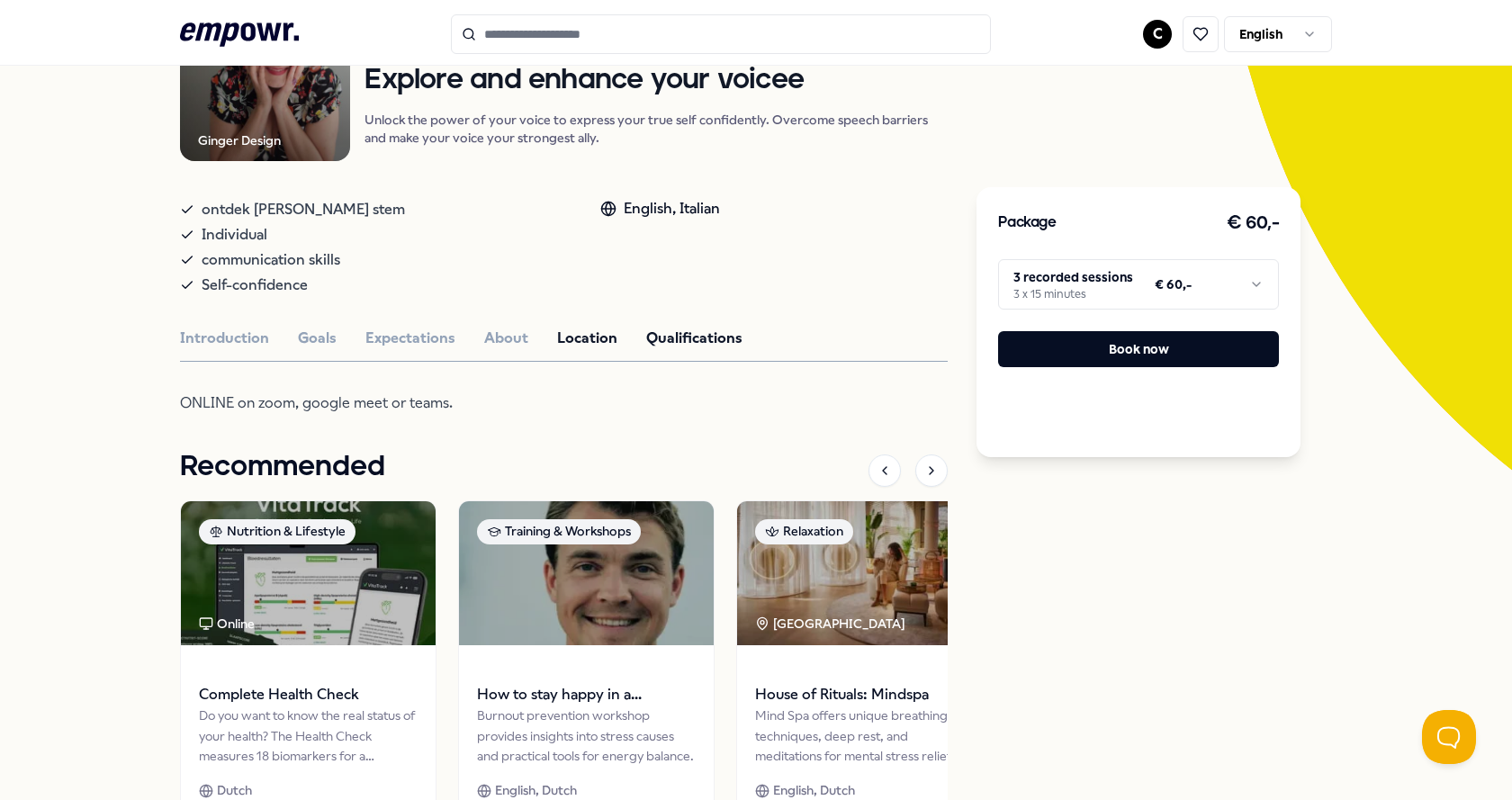
click at [655, 336] on button "Qualifications" at bounding box center [693, 338] width 96 height 24
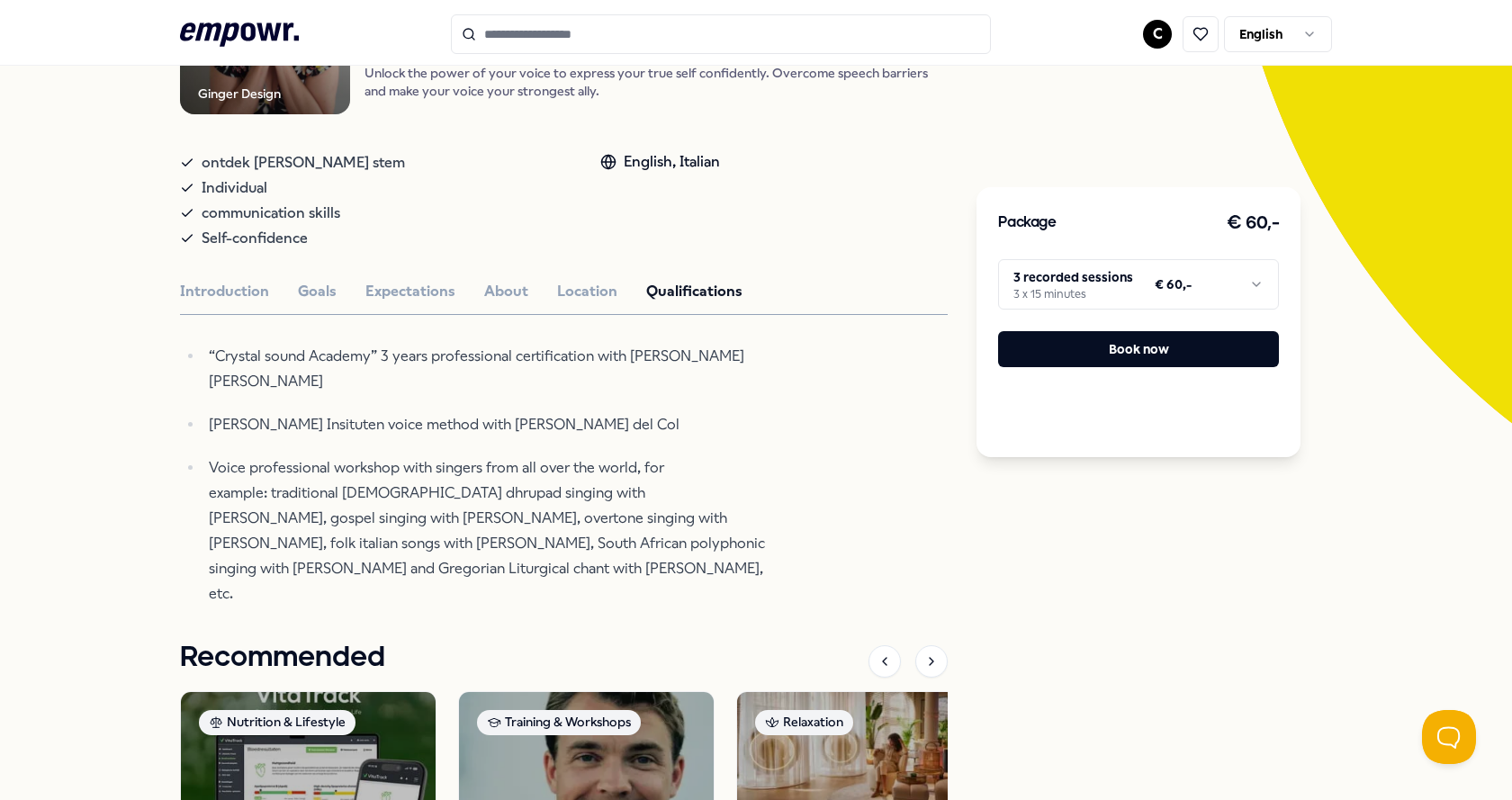
scroll to position [305, 0]
